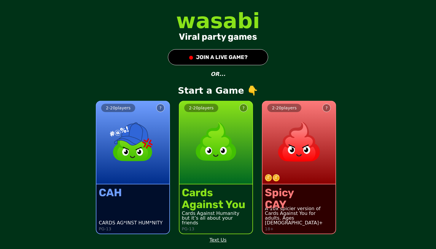
click at [211, 57] on button "● JOIN A LIVE GAME?" at bounding box center [218, 57] width 100 height 16
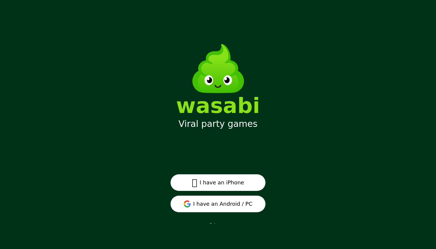
click at [229, 205] on button "I have an Android / PC" at bounding box center [217, 204] width 95 height 17
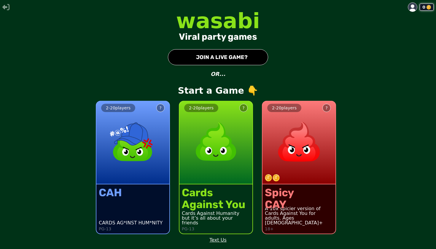
click at [223, 57] on button "● JOIN A LIVE GAME?" at bounding box center [218, 57] width 100 height 16
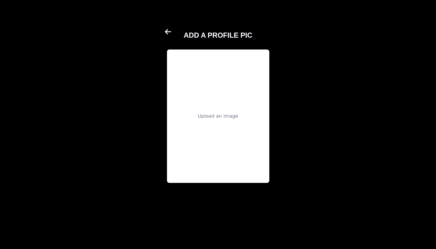
click at [221, 117] on div "Upload an image" at bounding box center [218, 116] width 40 height 7
click at [166, 31] on icon at bounding box center [168, 31] width 6 height 5
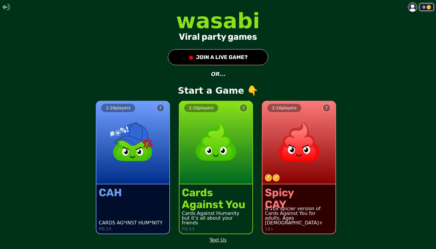
click at [228, 59] on button "● JOIN A LIVE GAME?" at bounding box center [218, 57] width 100 height 16
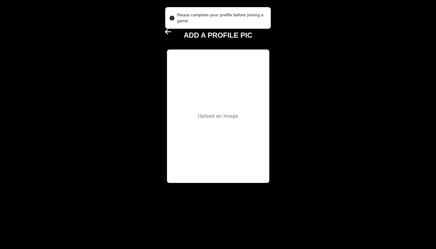
click at [219, 114] on div "Upload an image" at bounding box center [218, 116] width 40 height 7
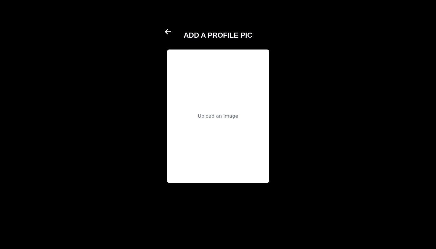
click at [216, 117] on div "Upload an image" at bounding box center [218, 116] width 40 height 7
click at [262, 210] on button "Next" at bounding box center [260, 204] width 17 height 25
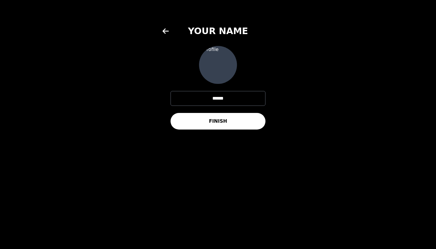
click at [221, 122] on button "FINISH" at bounding box center [217, 121] width 95 height 17
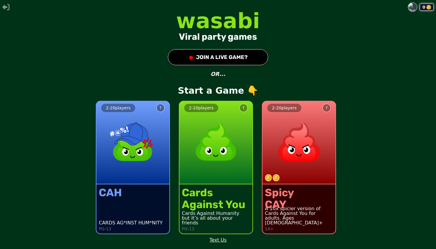
click at [230, 49] on div "0 wasabi Viral party games ● JOIN A LIVE GAME? OR... Start a Game 👇 2 - 20 play…" at bounding box center [218, 124] width 436 height 249
click at [228, 56] on button "● JOIN A LIVE GAME?" at bounding box center [218, 57] width 100 height 16
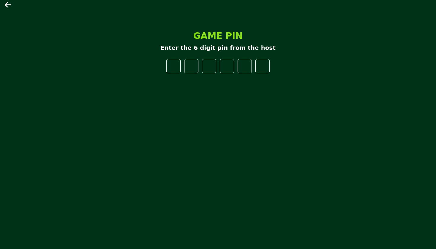
type input "*"
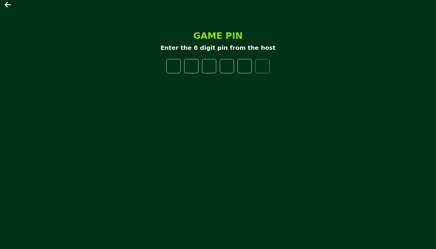
type input "*"
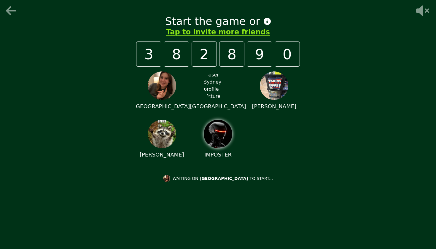
click at [255, 26] on h1 "Start the game or" at bounding box center [218, 21] width 106 height 12
click at [258, 25] on h1 "Start the game or" at bounding box center [218, 21] width 106 height 12
click at [264, 21] on icon at bounding box center [267, 21] width 7 height 7
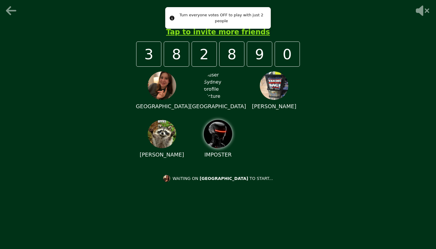
click at [286, 30] on div "Start the game or Tap to invite more friends 3 8 2 8 9 0 LONDON SYDNEY ROWAN BU…" at bounding box center [218, 124] width 178 height 237
click at [143, 18] on div "Start the game or" at bounding box center [218, 21] width 164 height 12
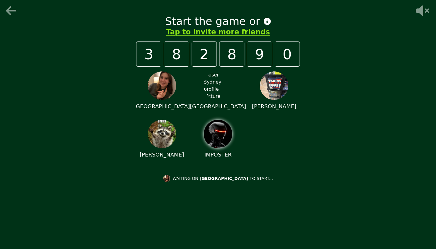
click at [275, 85] on img at bounding box center [274, 85] width 28 height 28
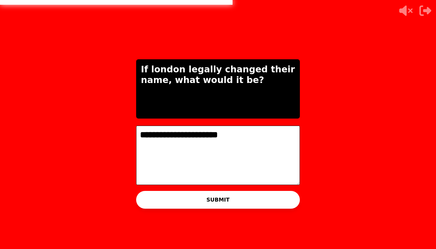
type textarea "**********"
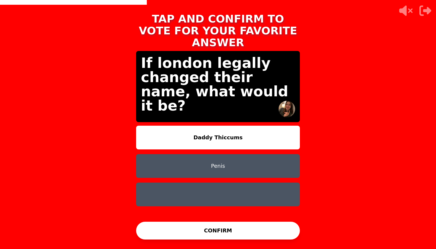
click at [200, 126] on button "Daddy Thiccums" at bounding box center [218, 138] width 164 height 24
click at [205, 159] on button "Penis" at bounding box center [218, 166] width 164 height 24
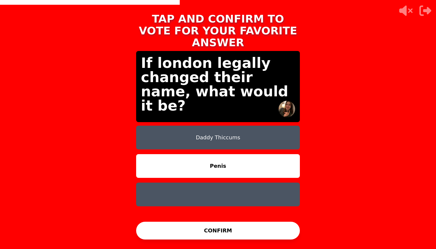
click at [215, 184] on button at bounding box center [218, 195] width 164 height 24
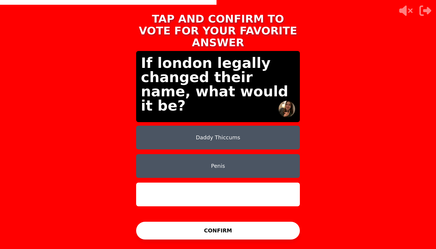
click at [229, 133] on button "Daddy Thiccums" at bounding box center [218, 138] width 164 height 24
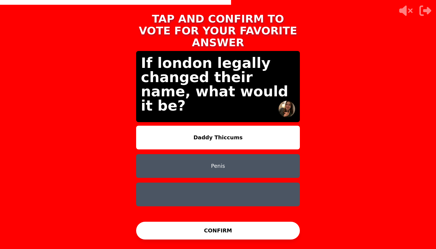
click at [207, 226] on button "CONFIRM" at bounding box center [218, 231] width 164 height 18
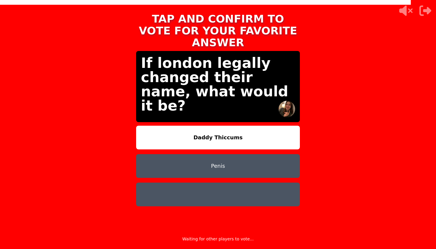
click at [407, 10] on icon at bounding box center [405, 11] width 19 height 12
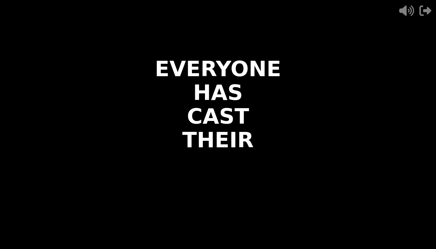
click at [406, 10] on icon at bounding box center [406, 10] width 15 height 11
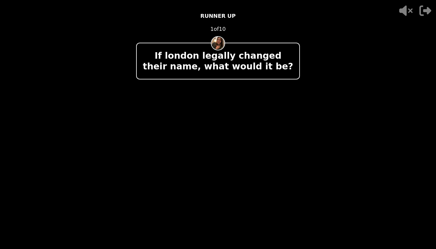
click at [272, 71] on p "If london legally changed their name, what would it be?" at bounding box center [217, 60] width 153 height 21
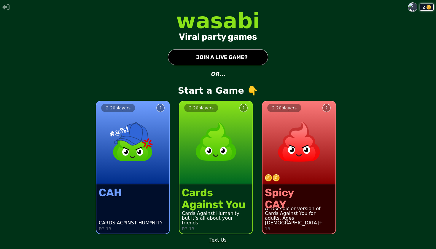
click at [248, 58] on button "● JOIN A LIVE GAME?" at bounding box center [218, 57] width 100 height 16
